Goal: Navigation & Orientation: Find specific page/section

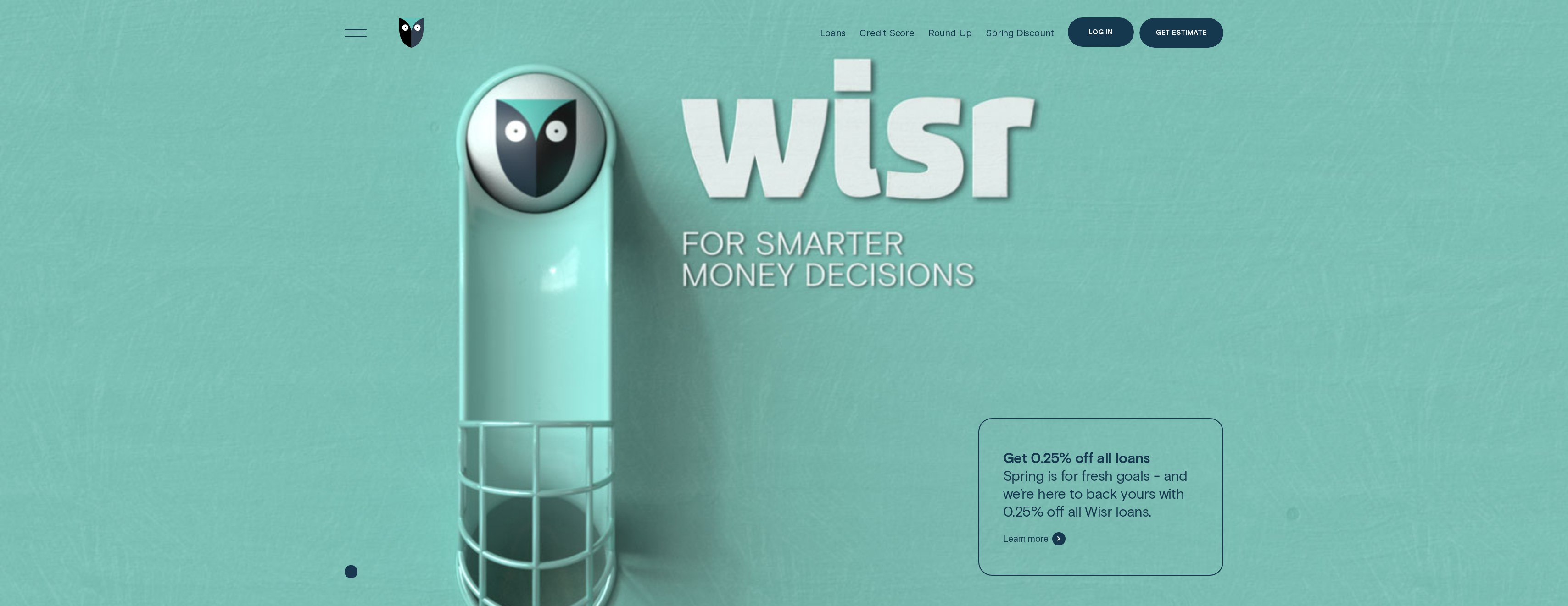
click at [1099, 30] on div "Log in" at bounding box center [1100, 33] width 24 height 6
click at [1057, 72] on span "Customer Dashboard" at bounding box center [1082, 70] width 93 height 8
click at [1086, 30] on div "Log in" at bounding box center [1101, 33] width 66 height 30
click at [1059, 70] on span "Customer Dashboard" at bounding box center [1082, 70] width 93 height 8
